Goal: Information Seeking & Learning: Learn about a topic

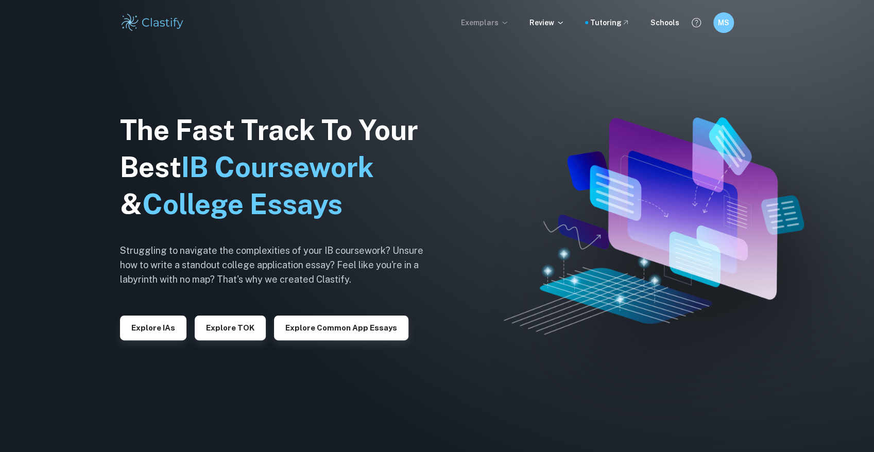
click at [484, 24] on p "Exemplars" at bounding box center [485, 22] width 48 height 11
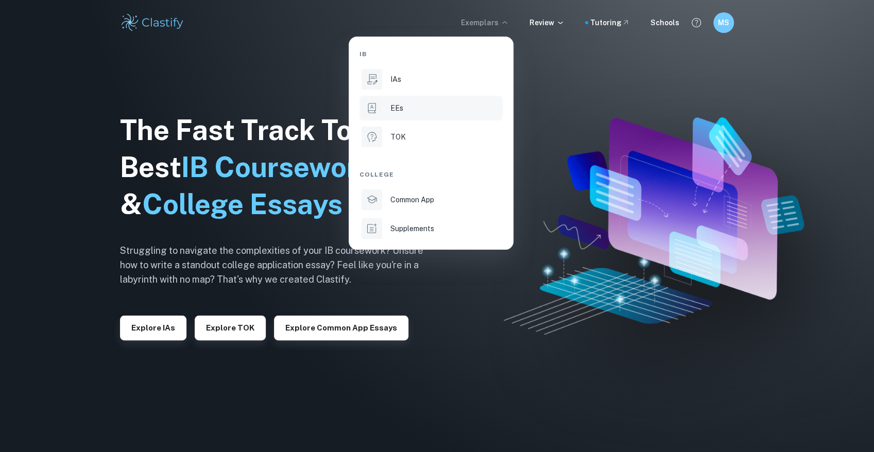
click at [395, 105] on p "EEs" at bounding box center [396, 107] width 13 height 11
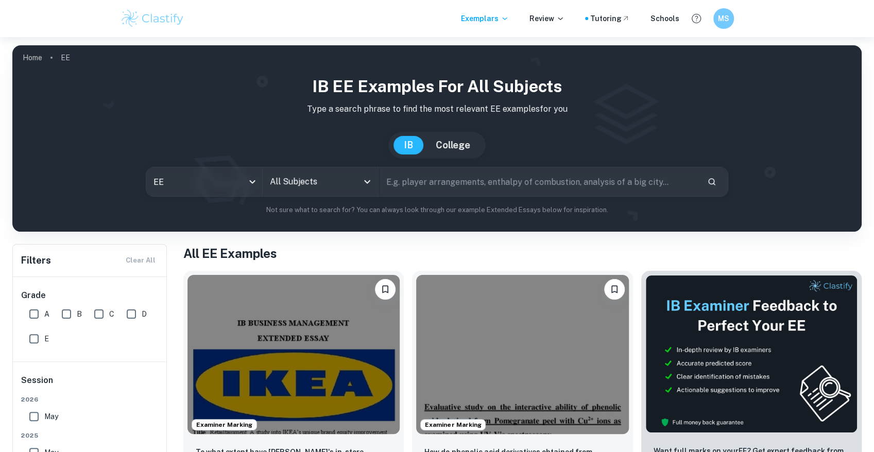
drag, startPoint x: 290, startPoint y: 183, endPoint x: 287, endPoint y: 188, distance: 5.8
click at [289, 187] on input "All Subjects" at bounding box center [312, 182] width 91 height 20
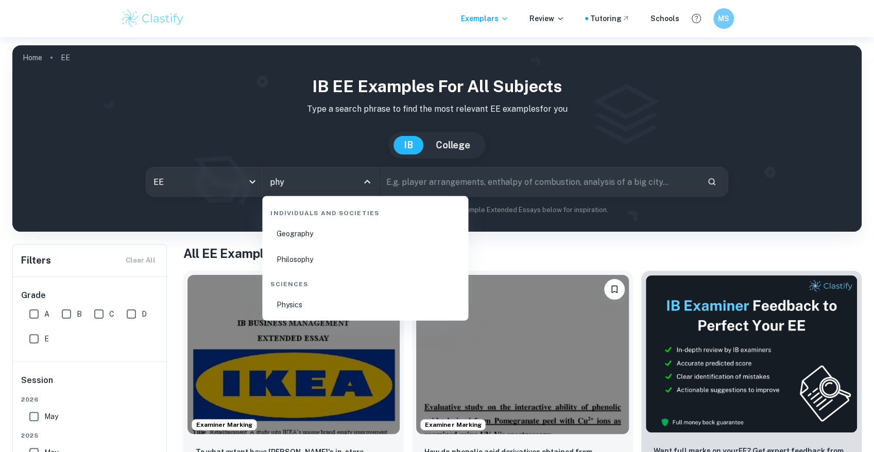
click at [285, 307] on li "Physics" at bounding box center [365, 305] width 198 height 24
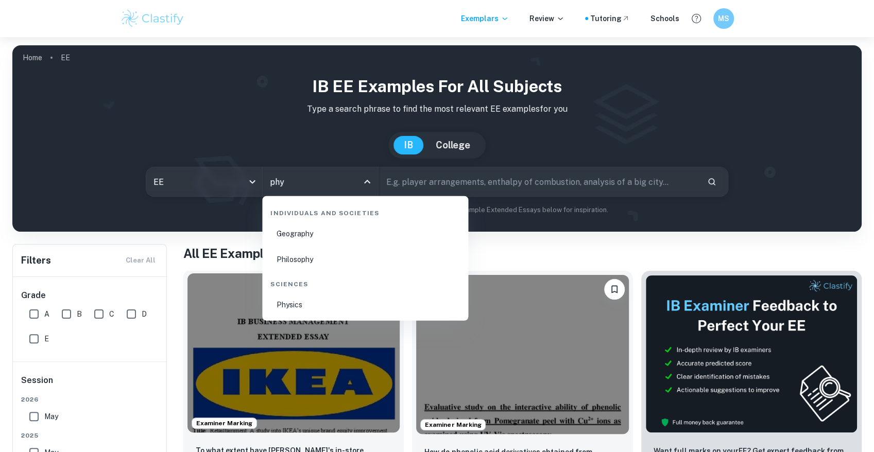
type input "Physics"
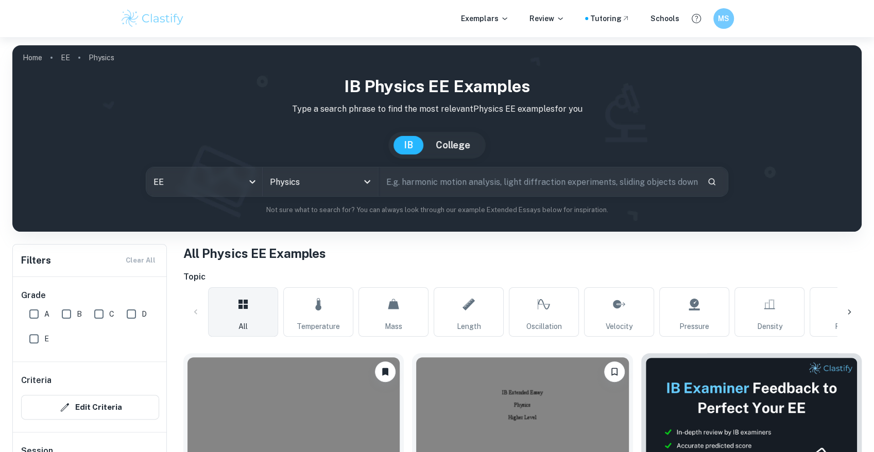
click at [30, 326] on div "E" at bounding box center [41, 336] width 32 height 25
click at [35, 311] on input "A" at bounding box center [34, 314] width 21 height 21
checkbox input "true"
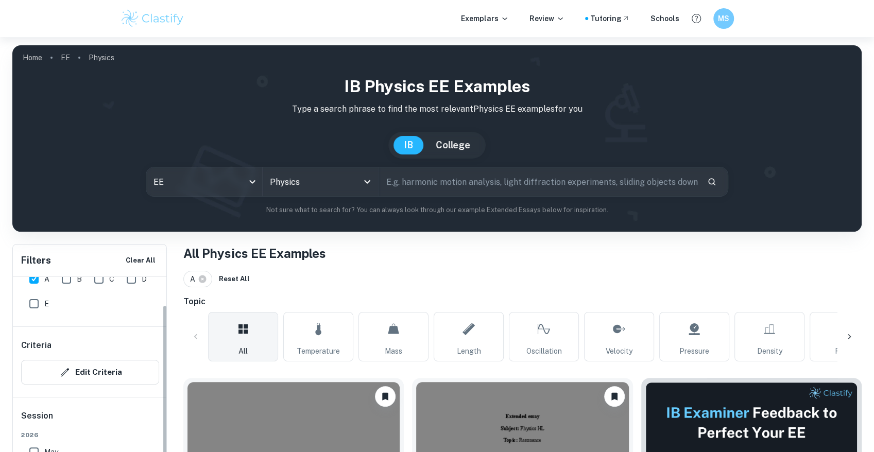
scroll to position [69, 0]
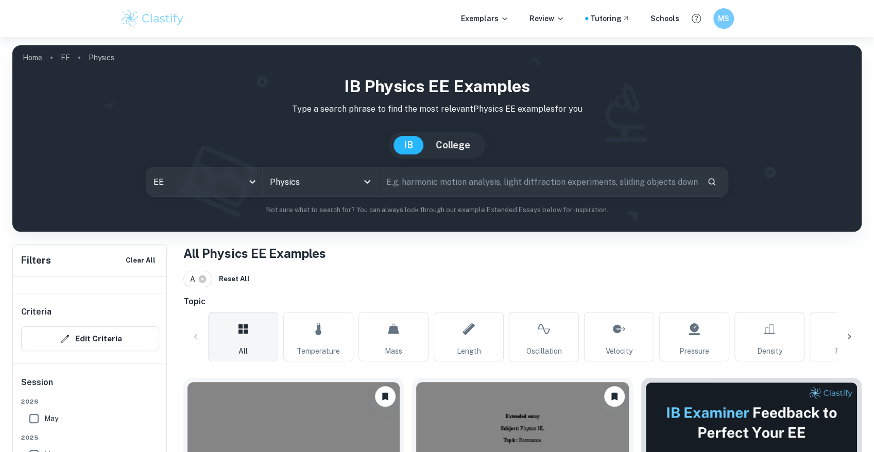
click at [440, 174] on input "text" at bounding box center [539, 181] width 320 height 29
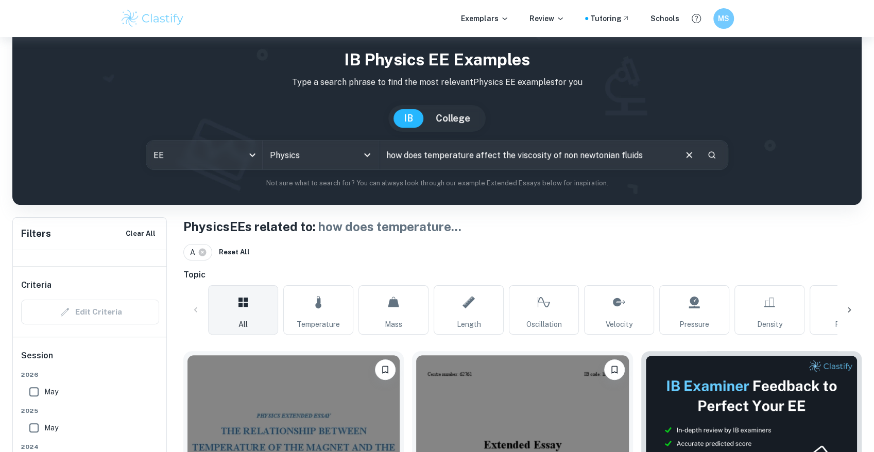
scroll to position [23, 0]
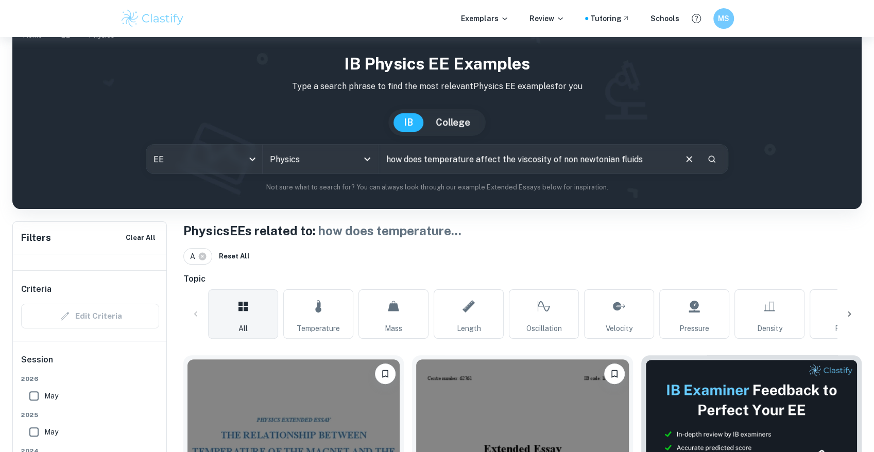
click at [611, 159] on input "how does temperature affect the viscosity of non newtonian fluids" at bounding box center [527, 159] width 297 height 29
drag, startPoint x: 612, startPoint y: 162, endPoint x: 558, endPoint y: 164, distance: 53.6
click at [558, 164] on input "how does temperature affect the viscosity of non newtonian fluids" at bounding box center [527, 159] width 297 height 29
type input "how does temperature affect the viscosity of fluids"
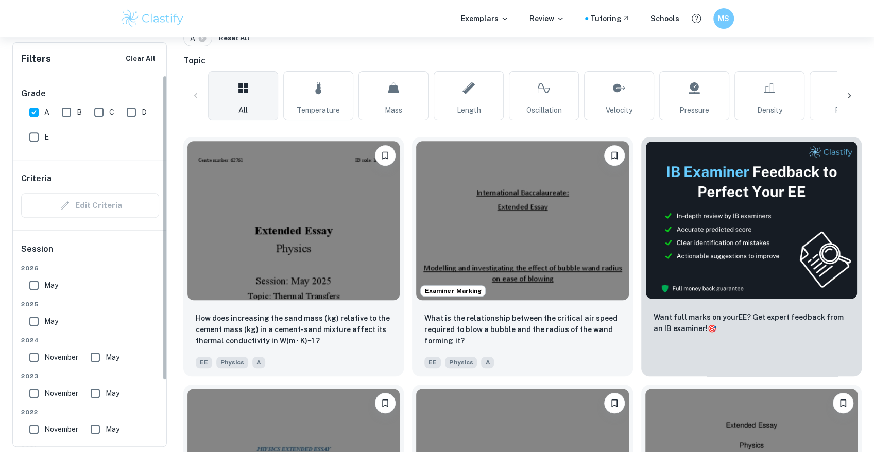
scroll to position [183, 0]
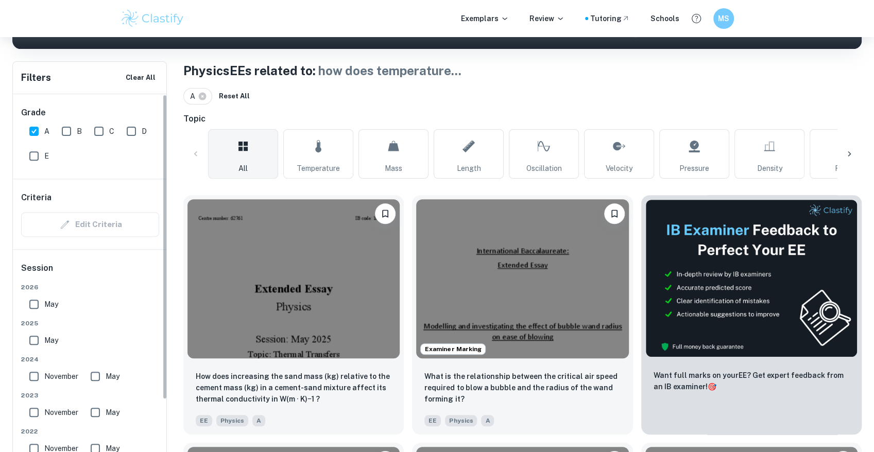
click at [37, 130] on input "A" at bounding box center [34, 131] width 21 height 21
checkbox input "false"
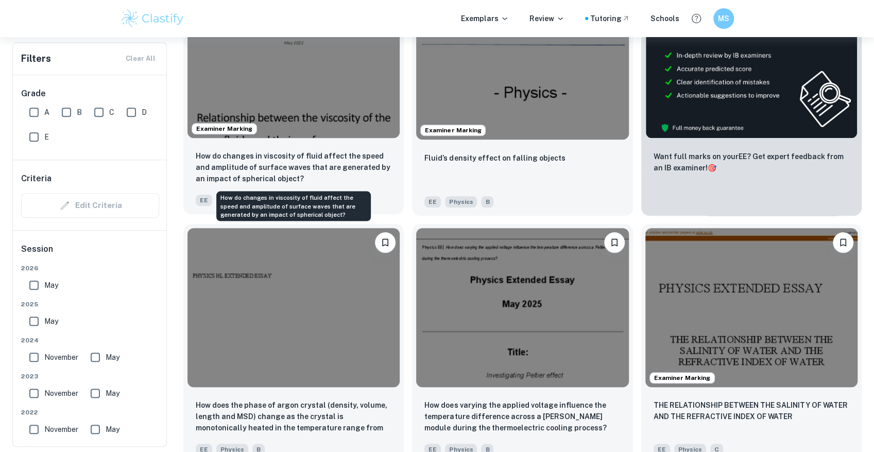
scroll to position [366, 0]
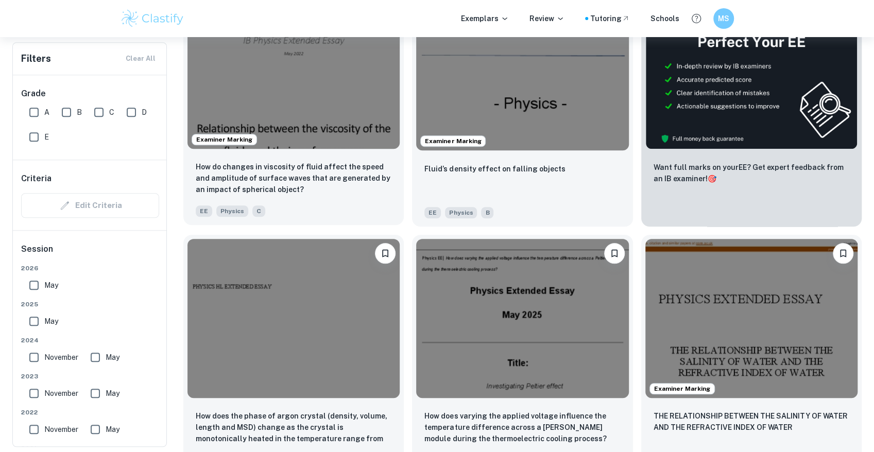
click at [302, 74] on img at bounding box center [293, 69] width 212 height 159
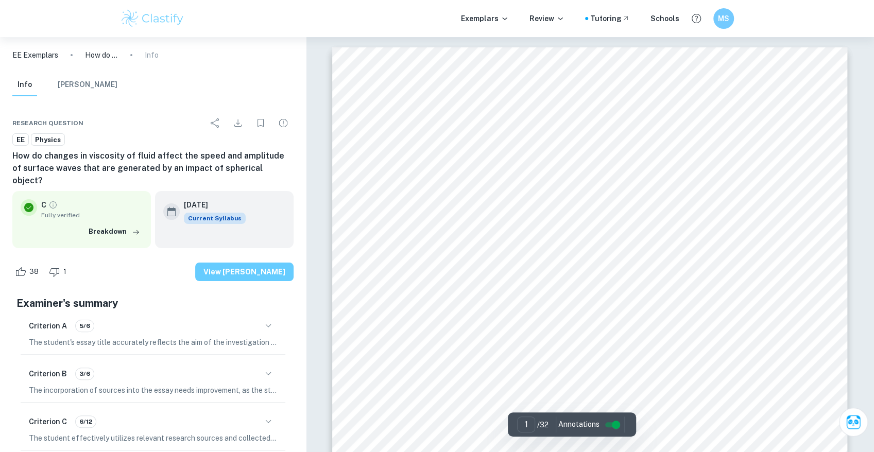
click at [261, 263] on button "View [PERSON_NAME]" at bounding box center [244, 272] width 98 height 19
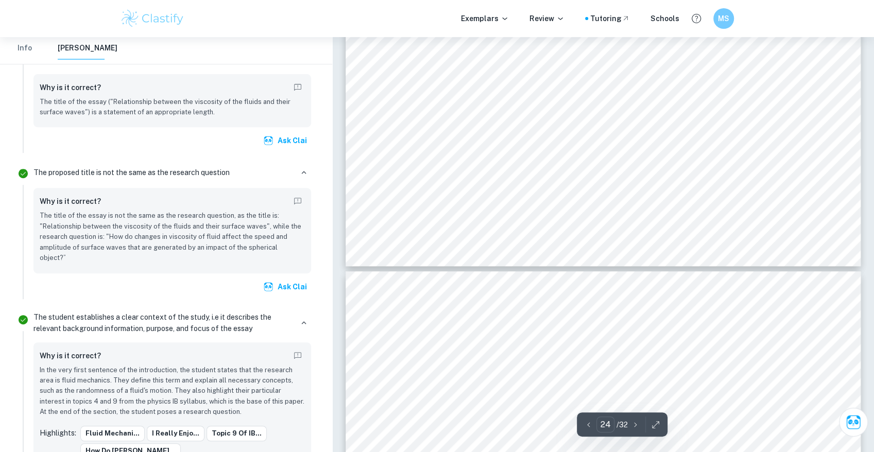
scroll to position [15977, 0]
click at [688, 156] on span "8" at bounding box center [689, 156] width 4 height 7
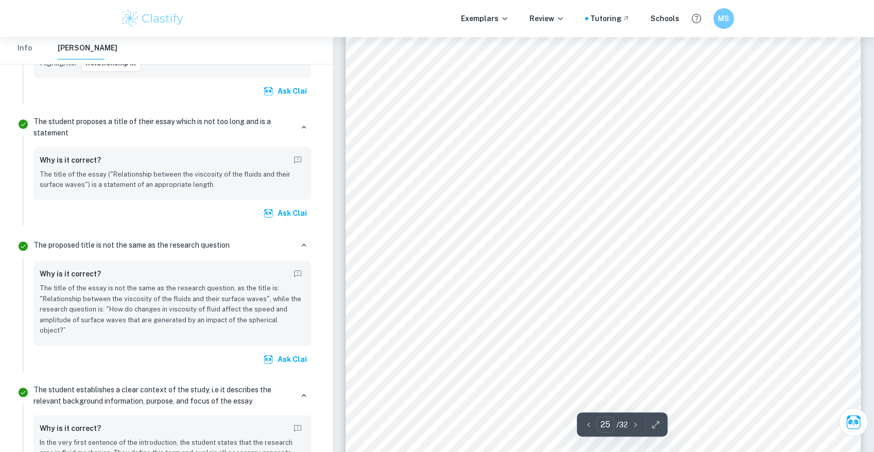
scroll to position [16313, 0]
drag, startPoint x: 626, startPoint y: 287, endPoint x: 632, endPoint y: 296, distance: 10.3
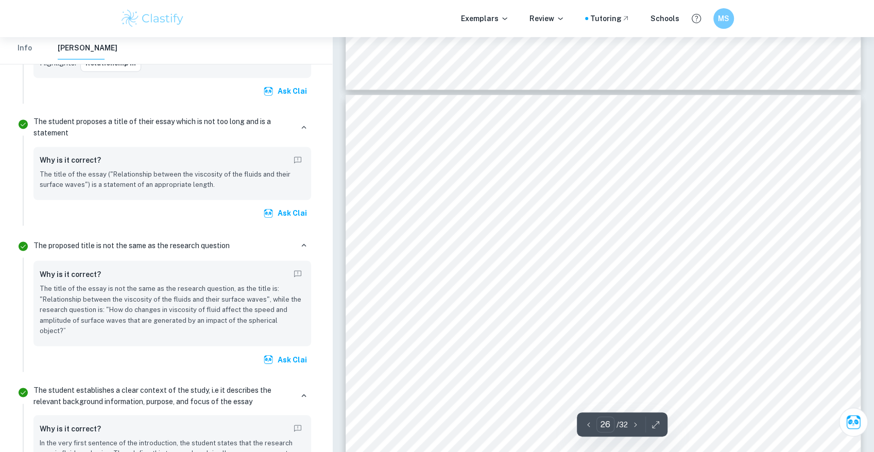
scroll to position [16824, 0]
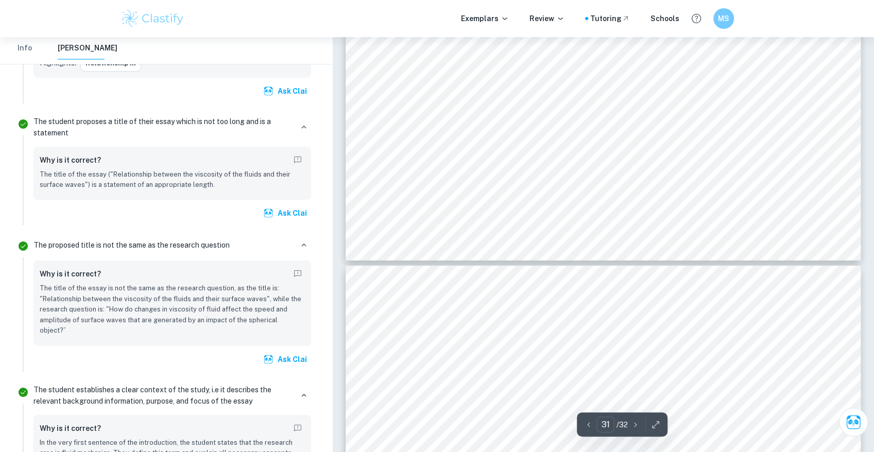
type input "32"
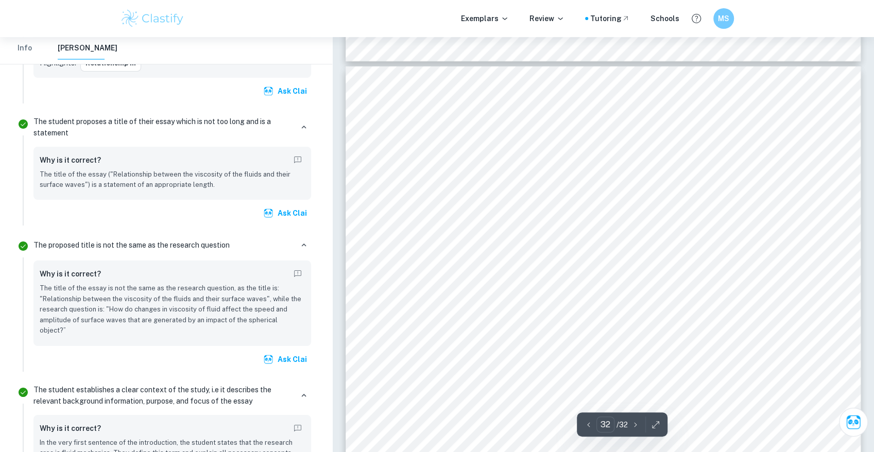
scroll to position [20835, 0]
